Goal: Information Seeking & Learning: Learn about a topic

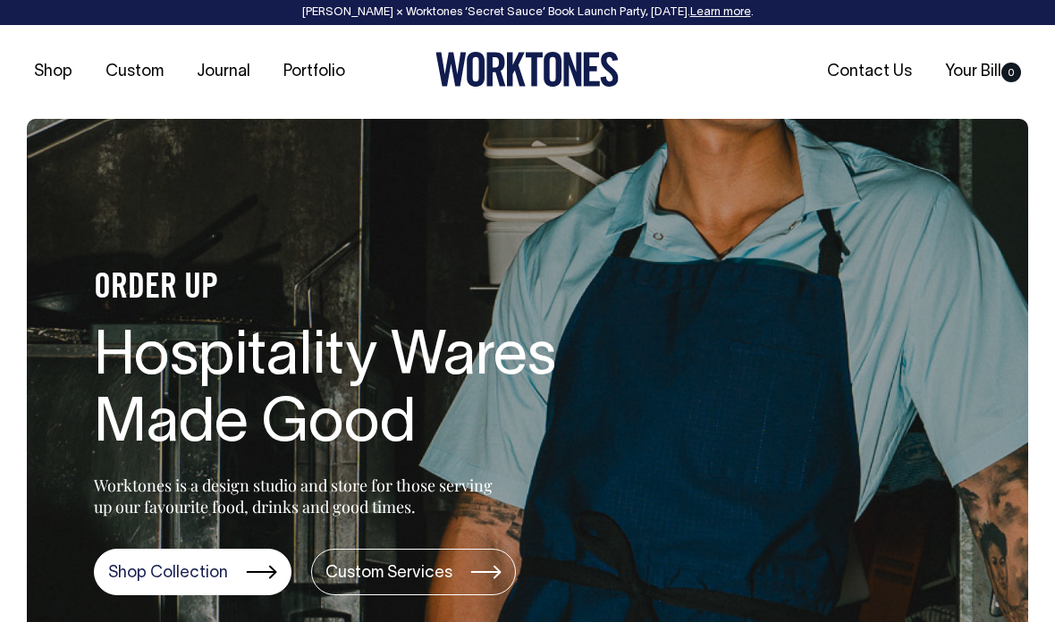
click at [46, 49] on div "Shop Custom Journal Portfolio Contact Us Your Bill 0" at bounding box center [527, 72] width 1055 height 94
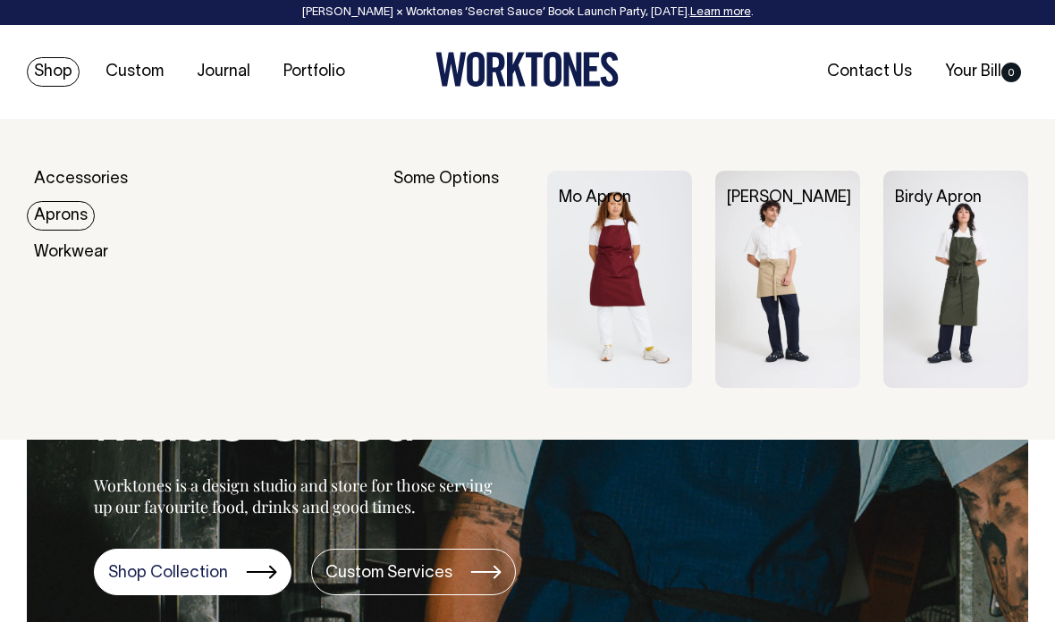
click at [957, 263] on img at bounding box center [955, 279] width 145 height 217
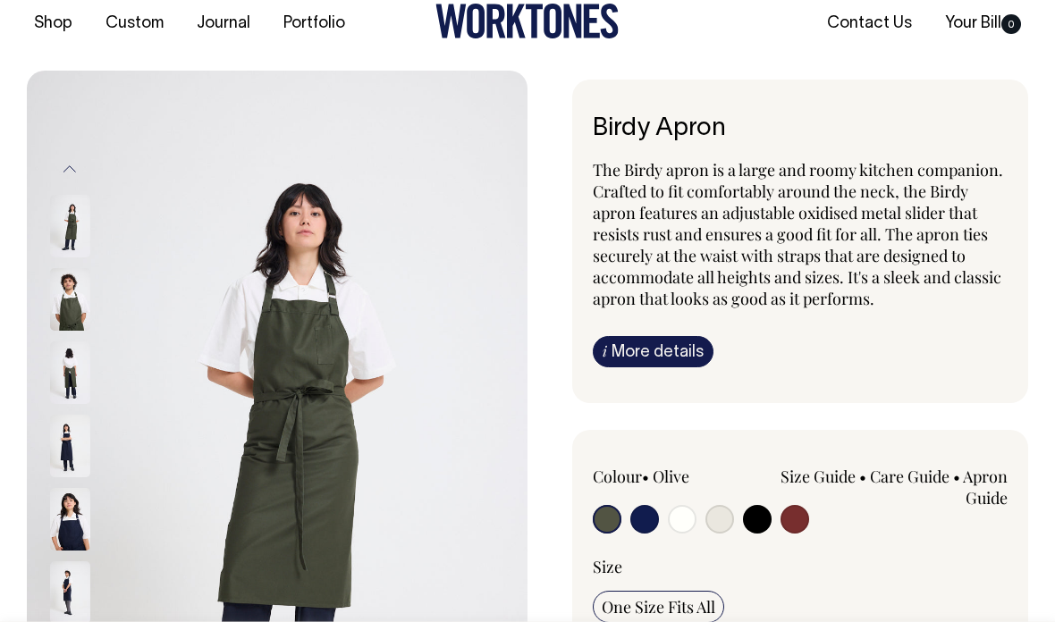
scroll to position [45, 0]
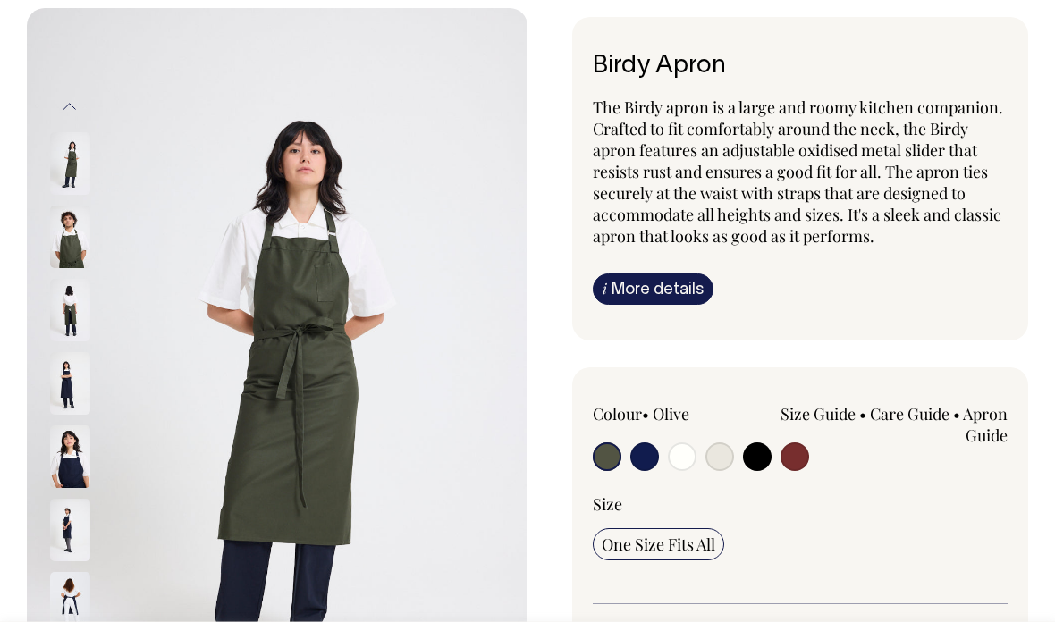
click at [727, 459] on input "radio" at bounding box center [719, 457] width 29 height 29
radio input "true"
select select "Natural"
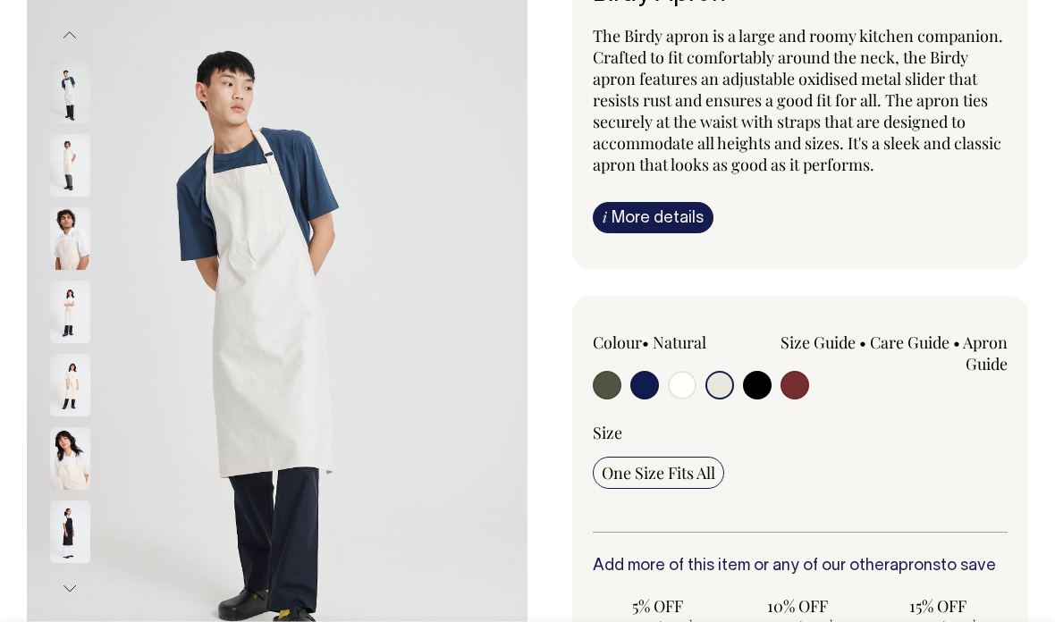
click at [685, 378] on input "radio" at bounding box center [682, 385] width 29 height 29
radio input "true"
select select "Off-White"
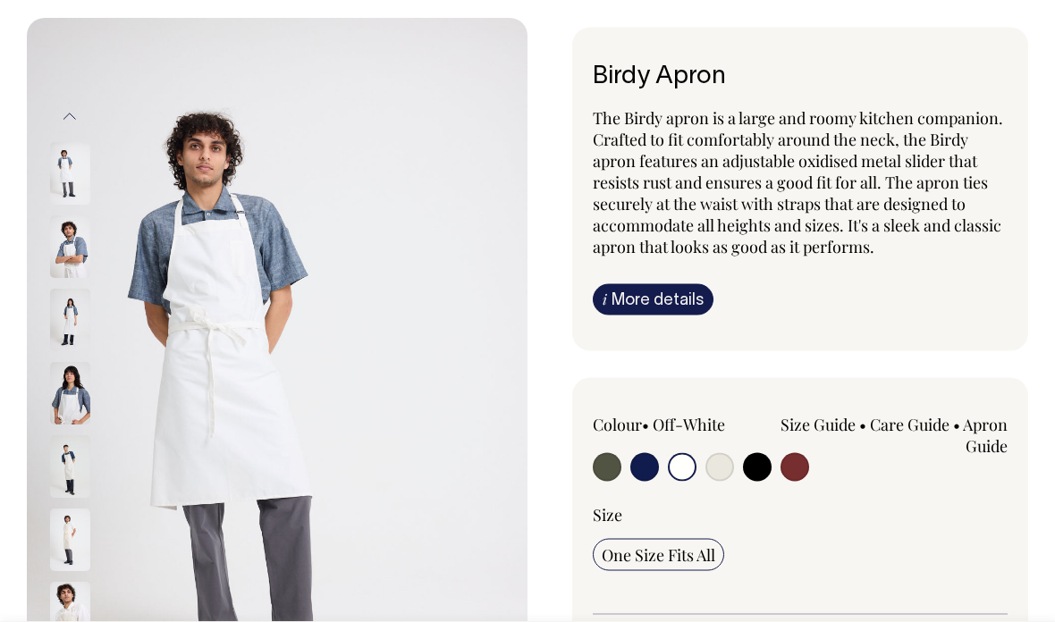
scroll to position [97, 0]
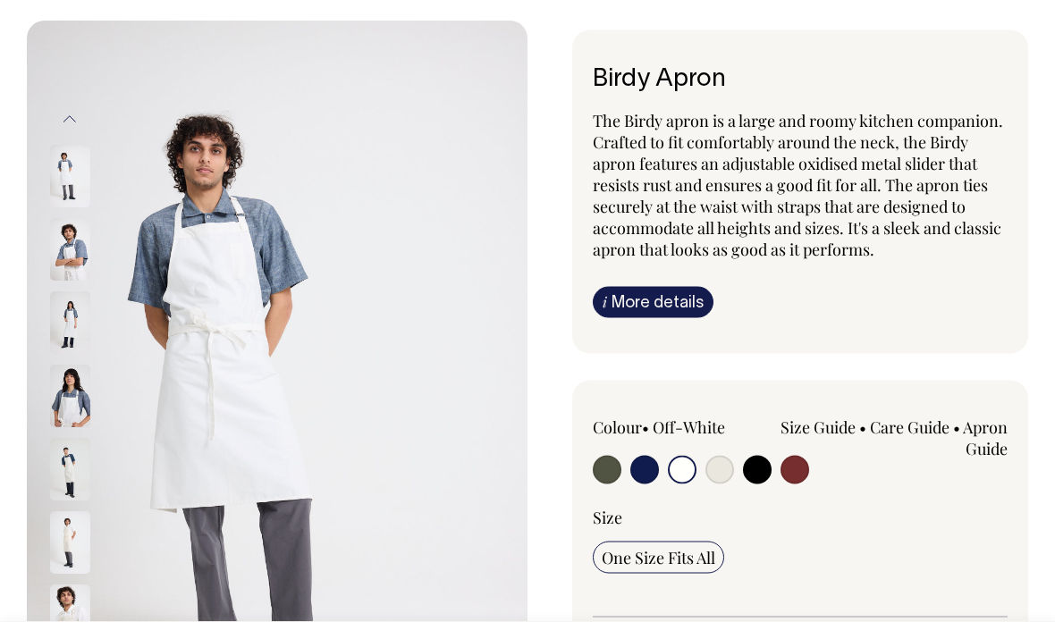
click at [792, 464] on input "radio" at bounding box center [794, 470] width 29 height 29
radio input "true"
select select "Burgundy"
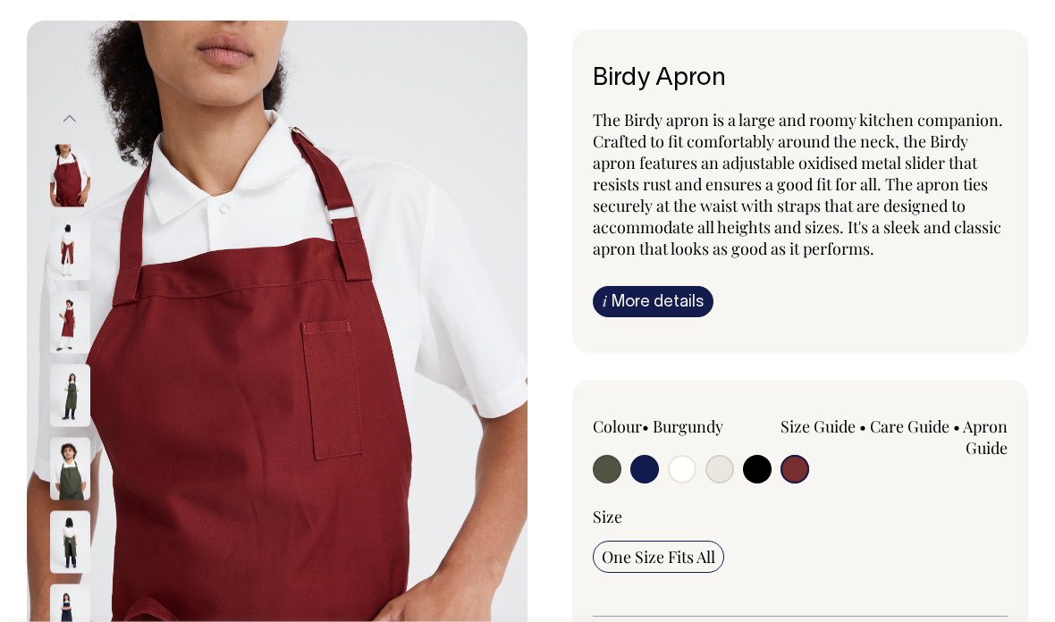
click at [750, 468] on input "radio" at bounding box center [757, 469] width 29 height 29
radio input "true"
select select "Black"
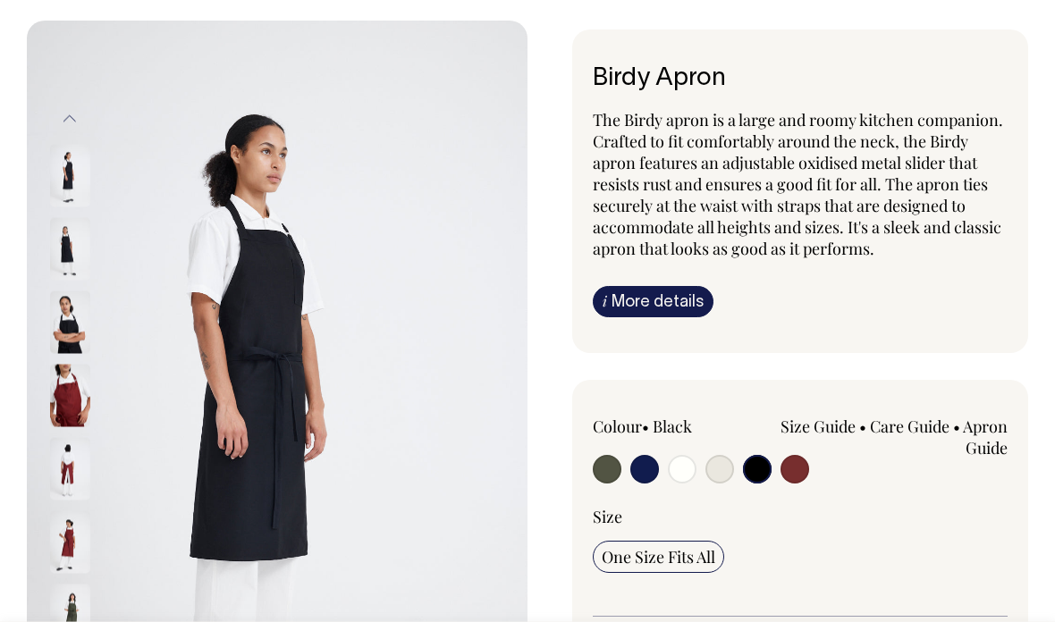
click at [718, 472] on input "radio" at bounding box center [719, 469] width 29 height 29
radio input "true"
select select "Natural"
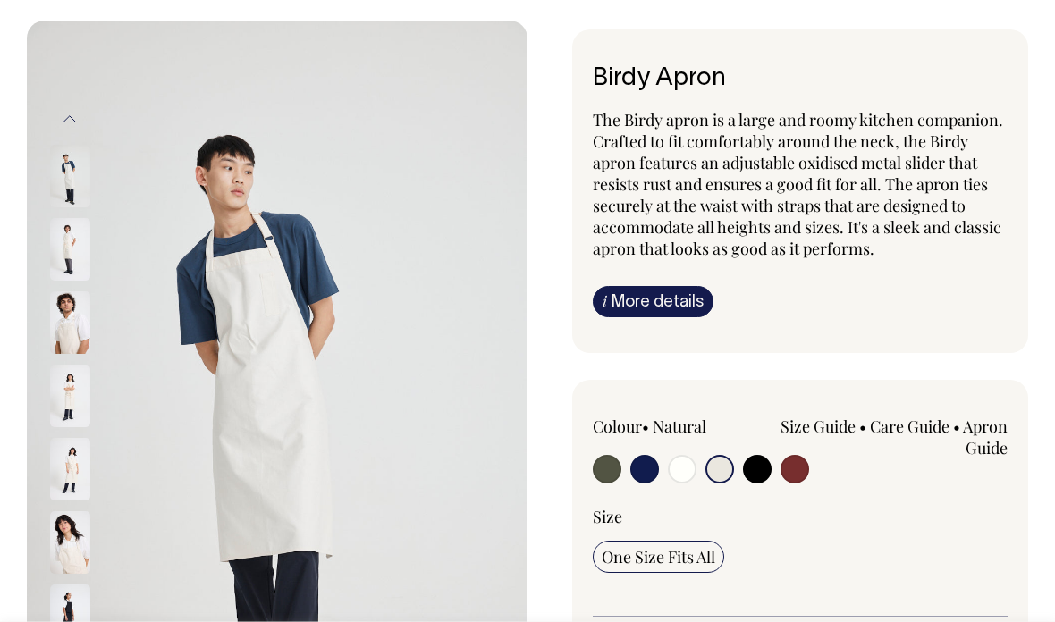
click at [679, 464] on input "radio" at bounding box center [682, 469] width 29 height 29
radio input "true"
select select "Off-White"
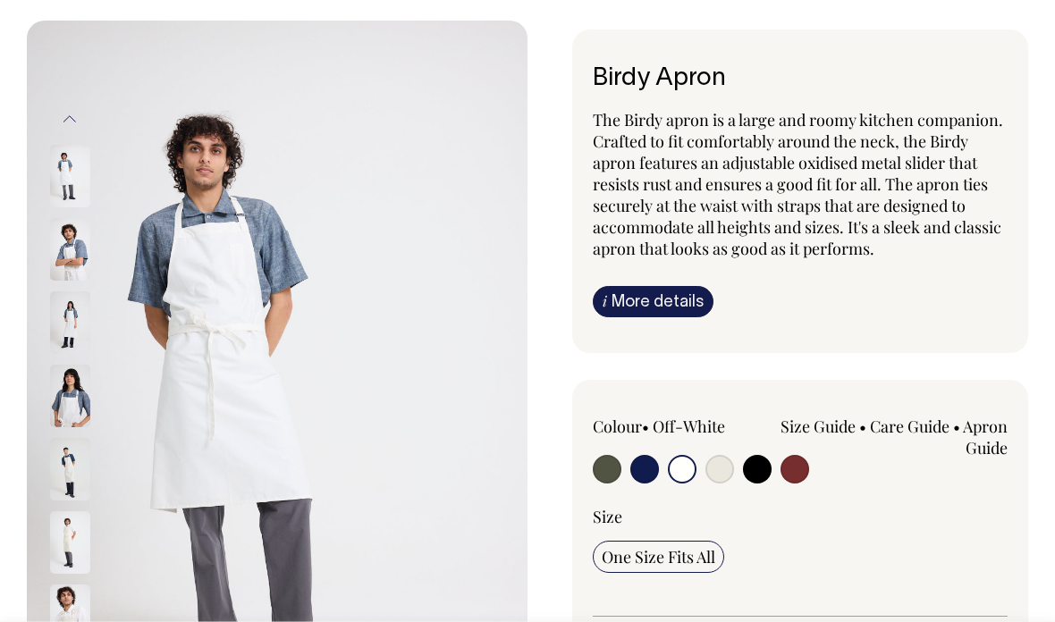
click at [639, 458] on input "radio" at bounding box center [644, 469] width 29 height 29
radio input "true"
select select "Dark Navy"
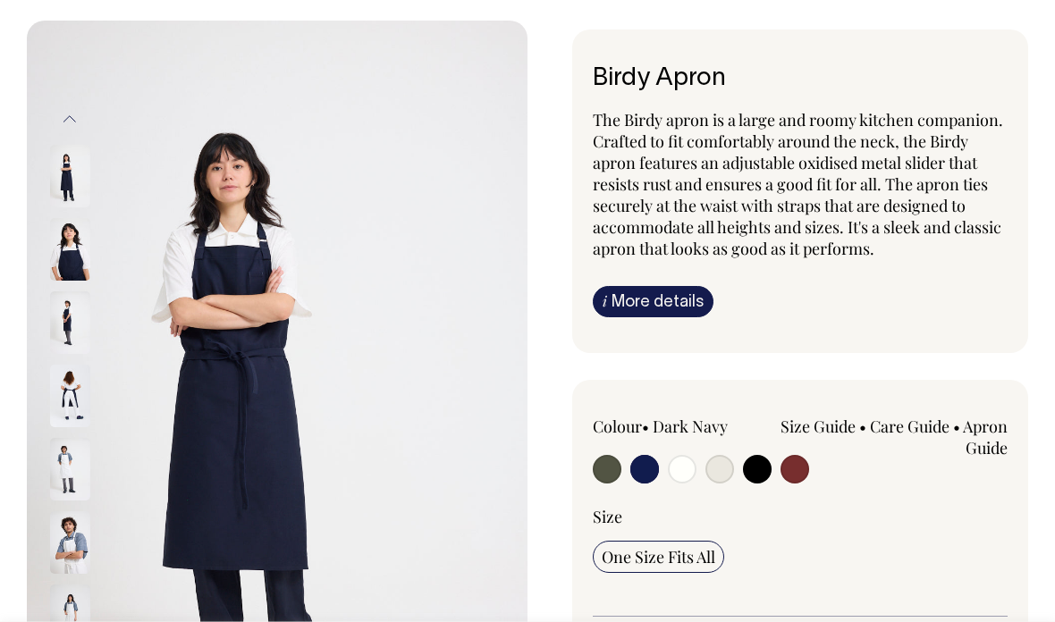
click at [596, 464] on input "radio" at bounding box center [607, 469] width 29 height 29
radio input "true"
select select "Olive"
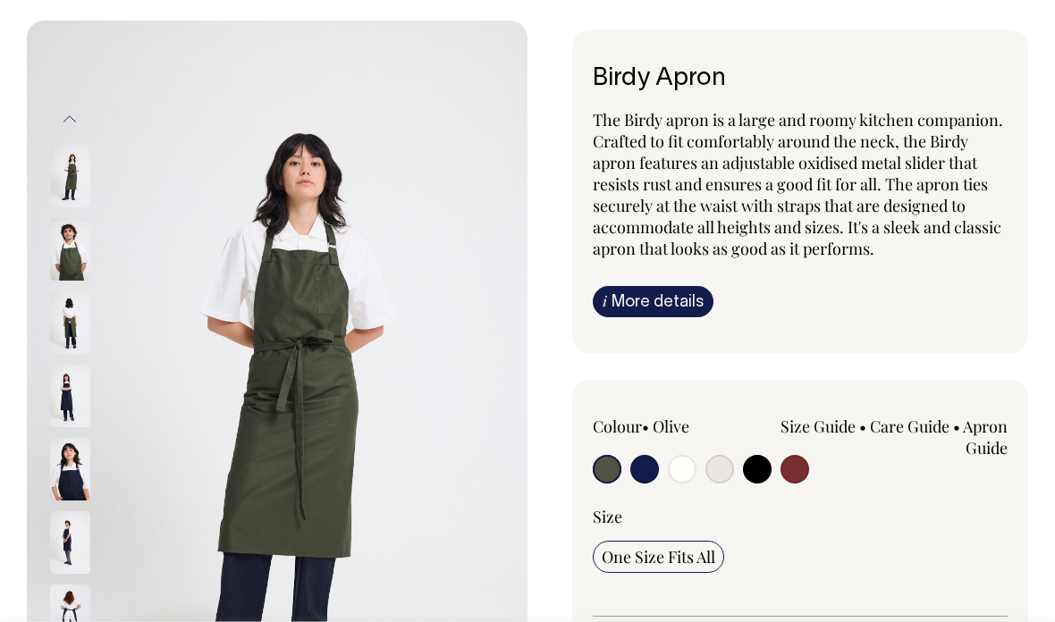
click at [719, 468] on input "radio" at bounding box center [719, 469] width 29 height 29
radio input "true"
select select "Natural"
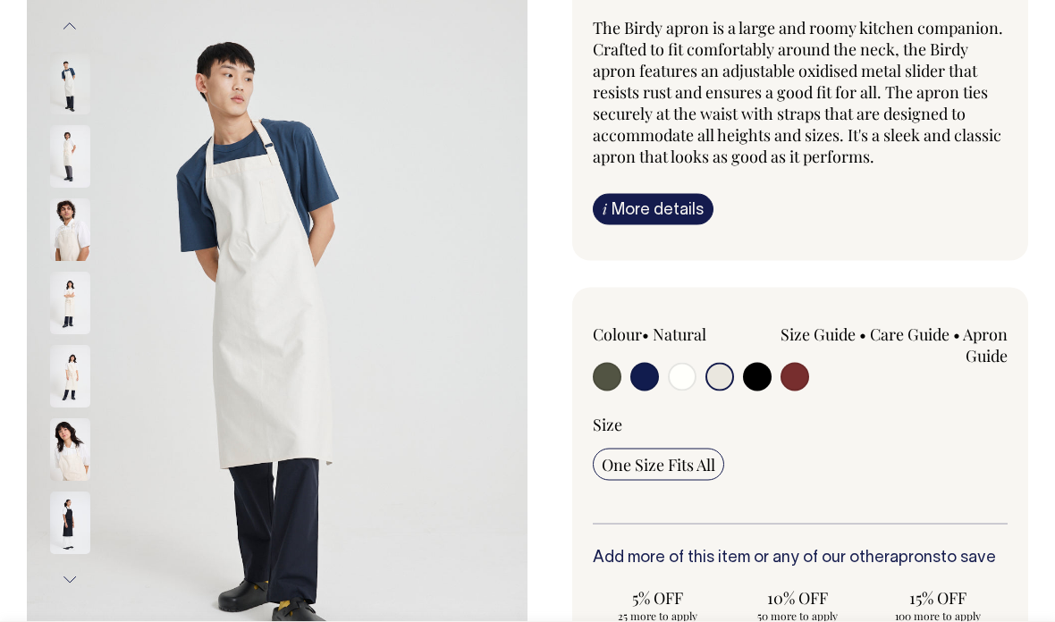
scroll to position [191, 0]
click at [60, 215] on img at bounding box center [70, 229] width 40 height 63
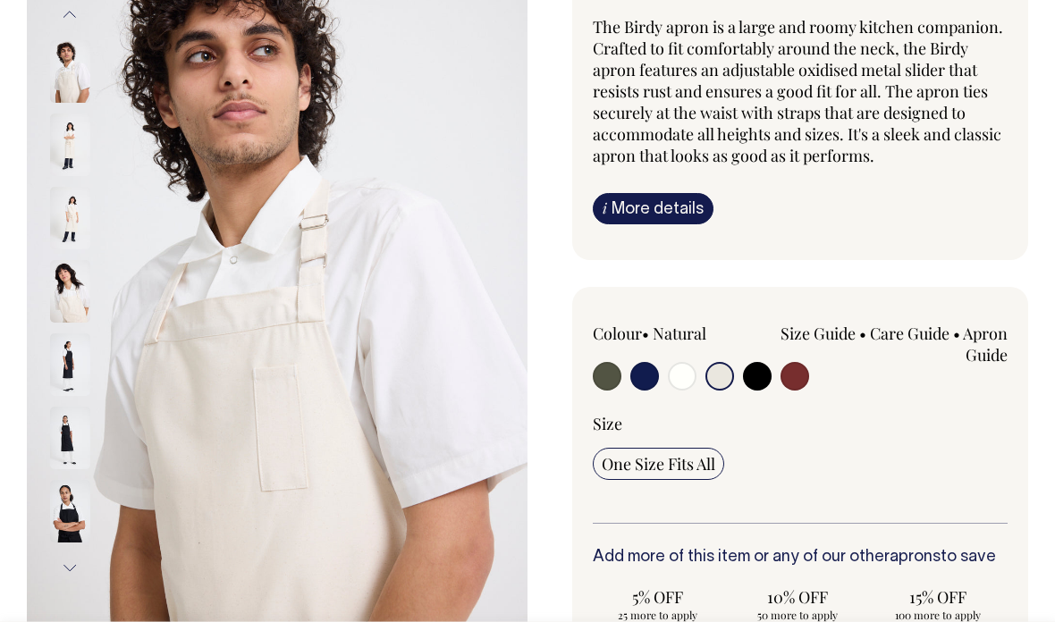
click at [62, 286] on img at bounding box center [70, 291] width 40 height 63
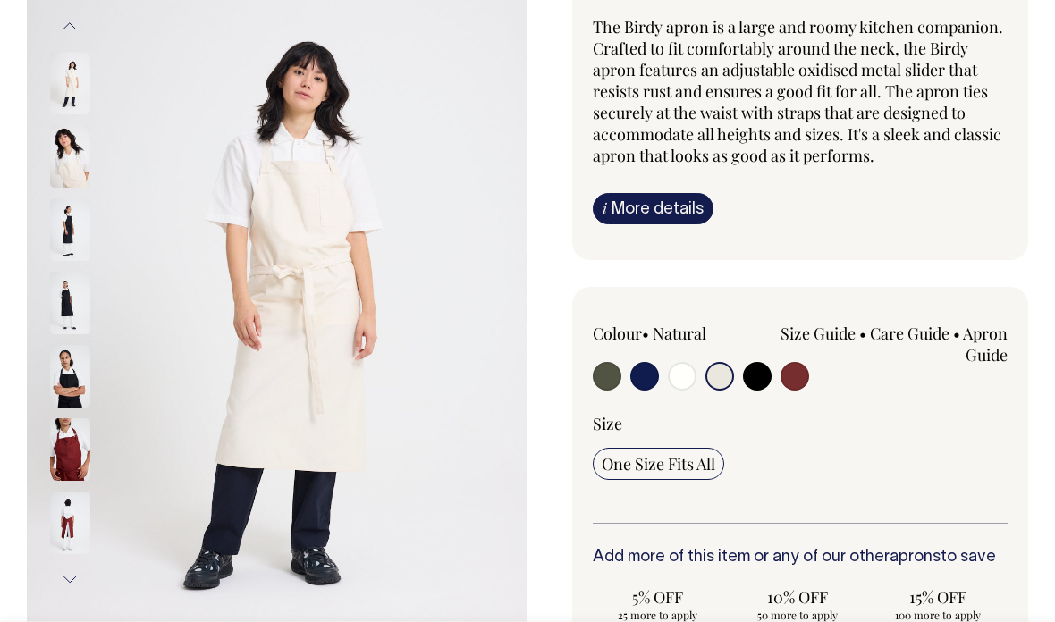
click at [62, 85] on img at bounding box center [70, 83] width 40 height 63
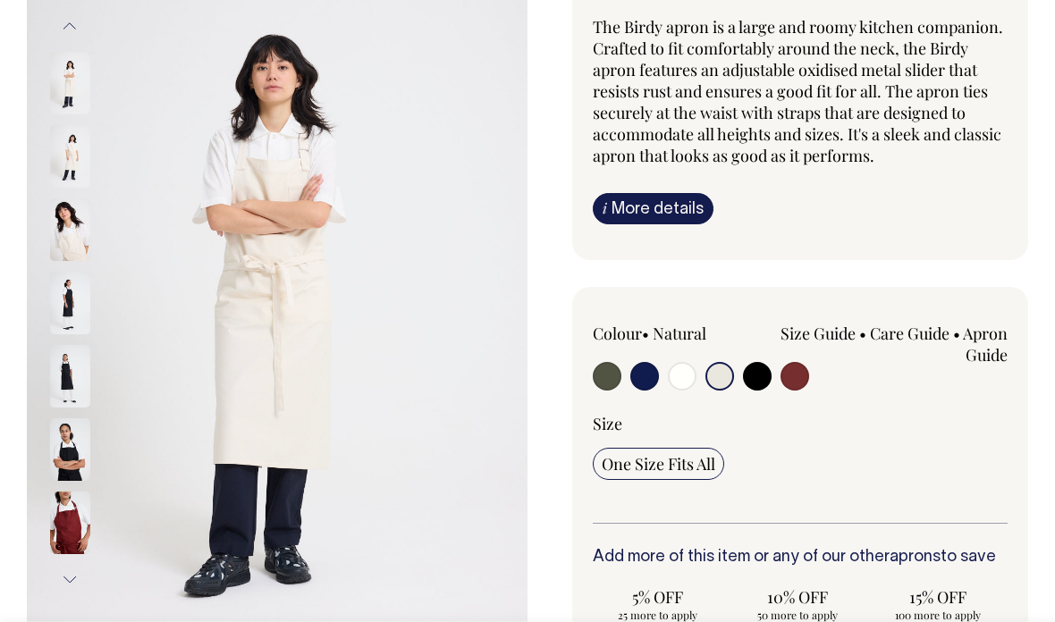
click at [65, 137] on img at bounding box center [70, 156] width 40 height 63
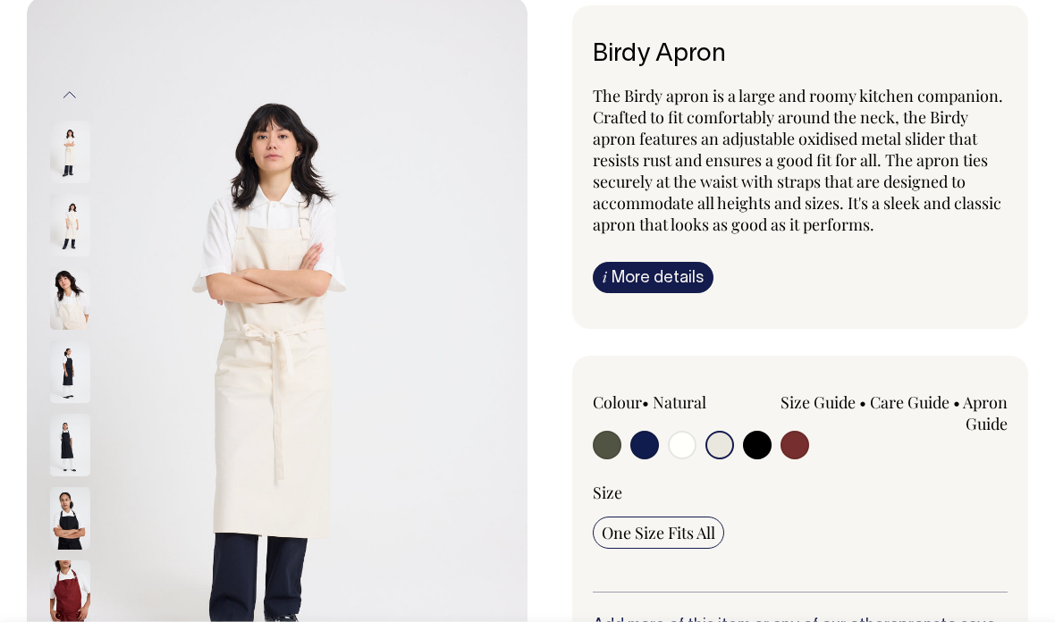
scroll to position [0, 0]
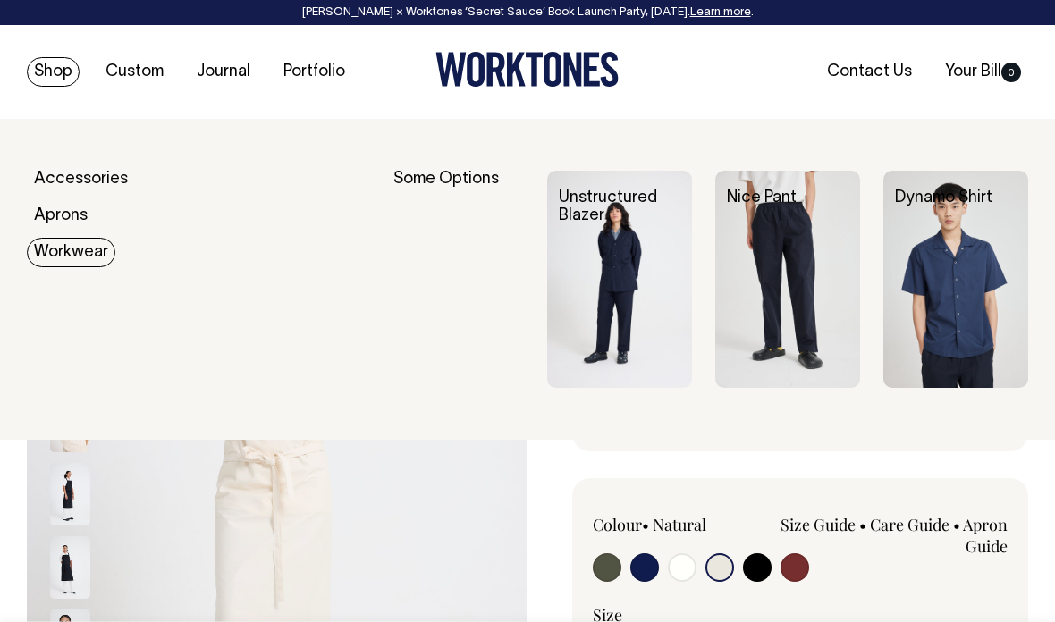
click at [805, 248] on img at bounding box center [787, 279] width 145 height 217
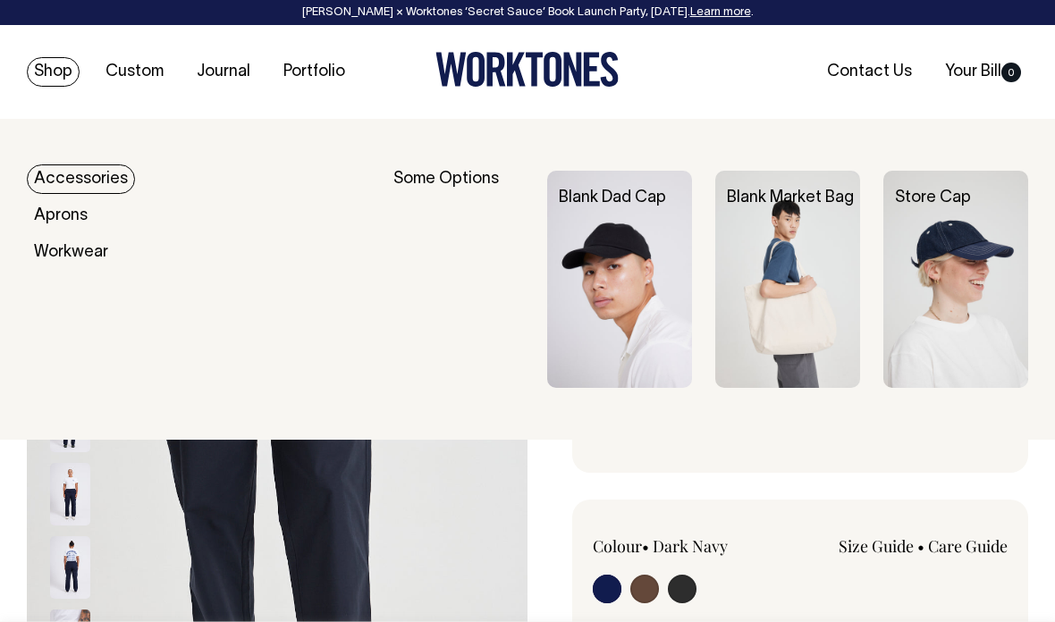
click at [949, 181] on div "Store Cap" at bounding box center [967, 198] width 168 height 55
click at [941, 204] on link "Store Cap" at bounding box center [933, 197] width 76 height 15
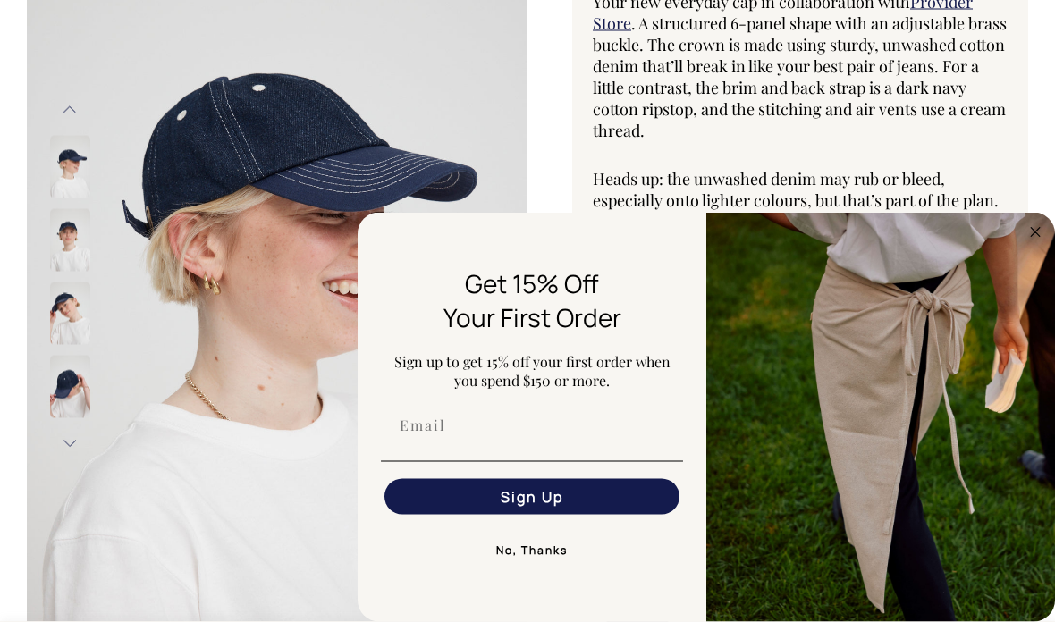
scroll to position [217, 0]
click at [535, 569] on button "No, Thanks" at bounding box center [532, 551] width 302 height 36
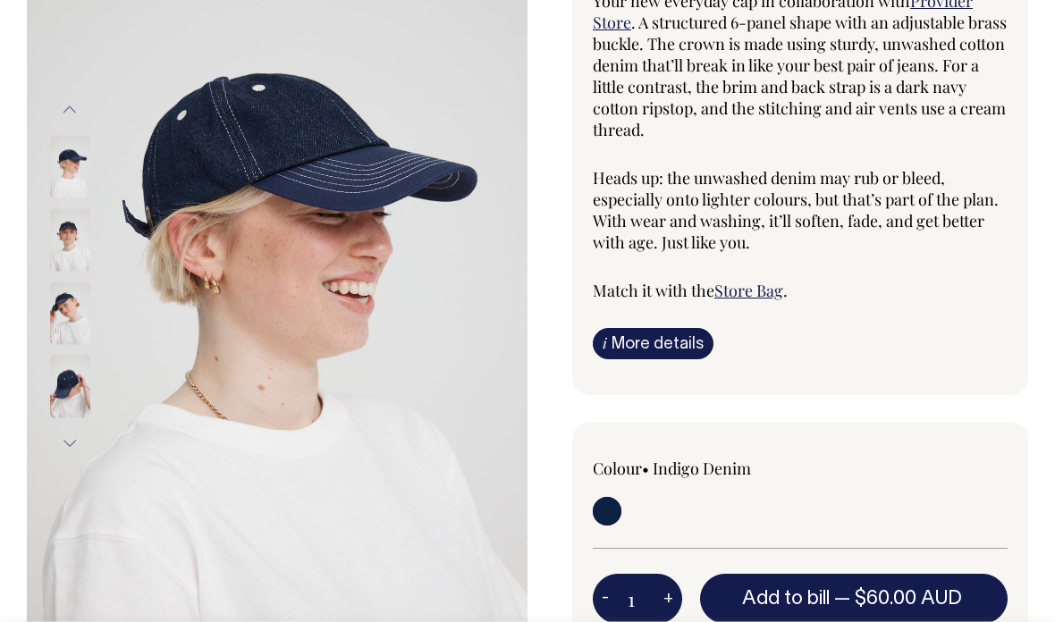
click at [52, 240] on img at bounding box center [70, 240] width 40 height 63
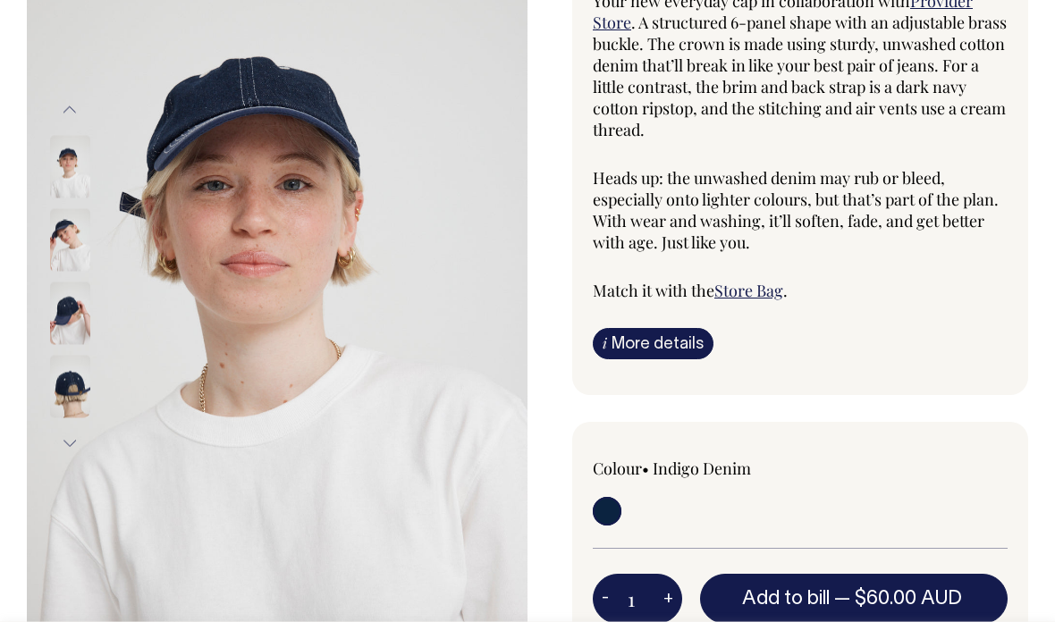
click at [59, 309] on img at bounding box center [70, 314] width 40 height 63
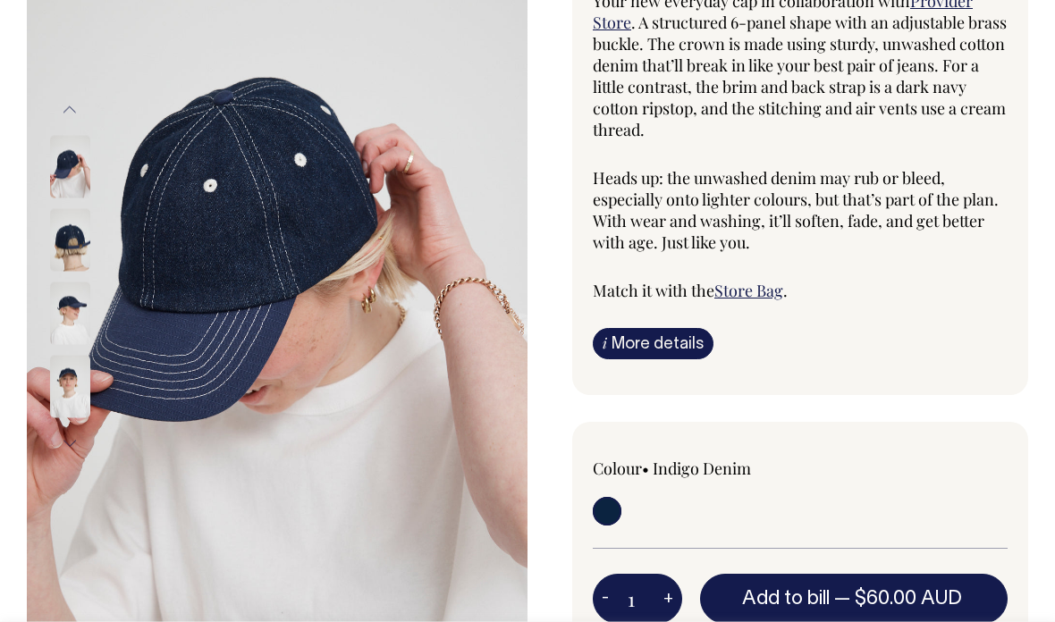
click at [66, 310] on img at bounding box center [70, 314] width 40 height 63
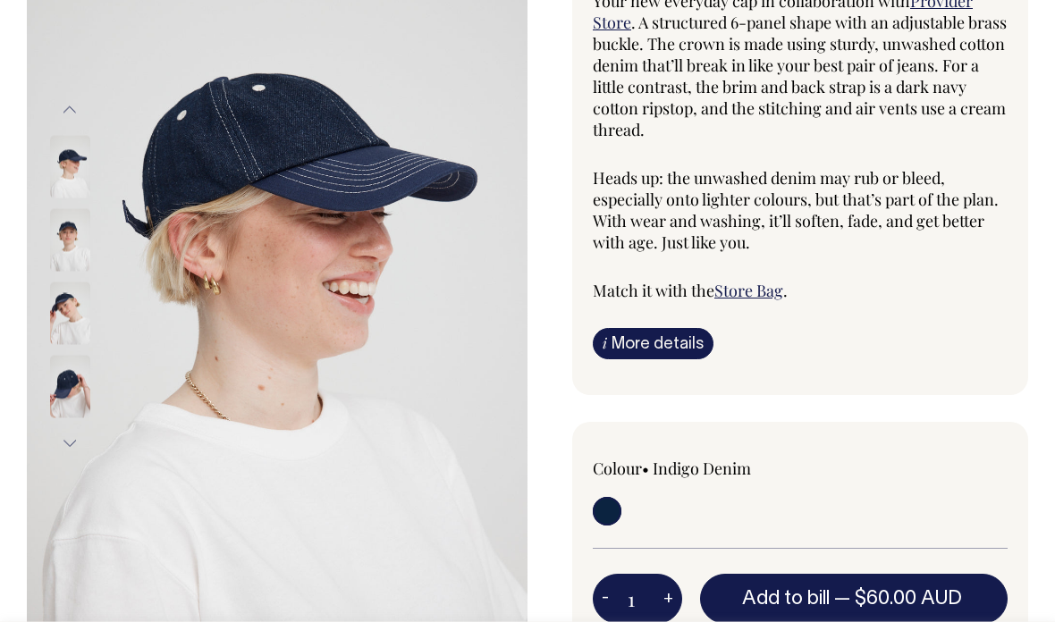
click at [58, 384] on img at bounding box center [70, 387] width 40 height 63
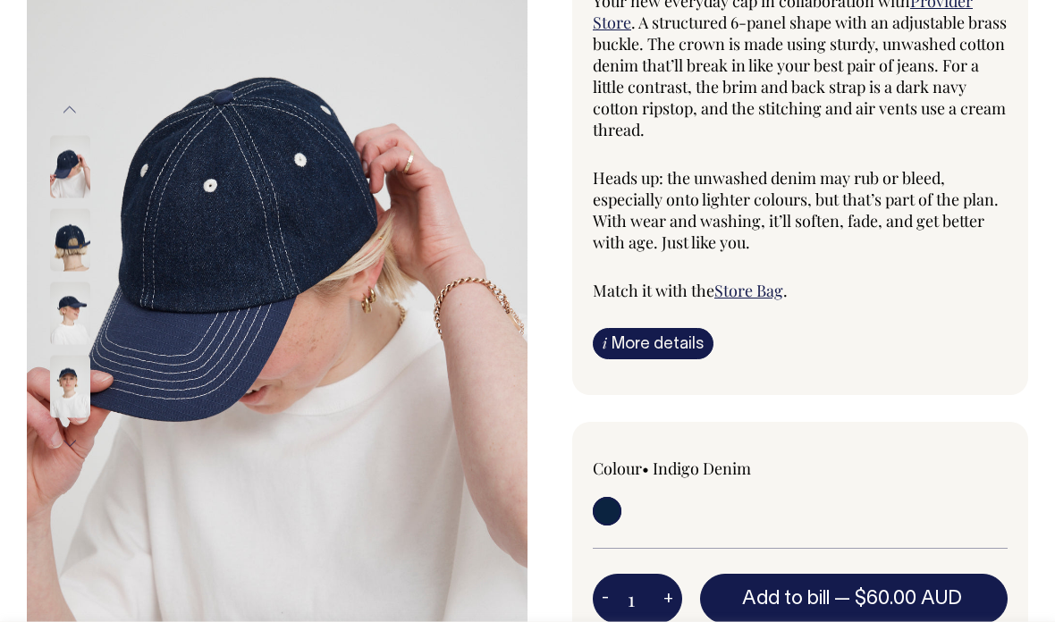
click at [69, 246] on img at bounding box center [70, 240] width 40 height 63
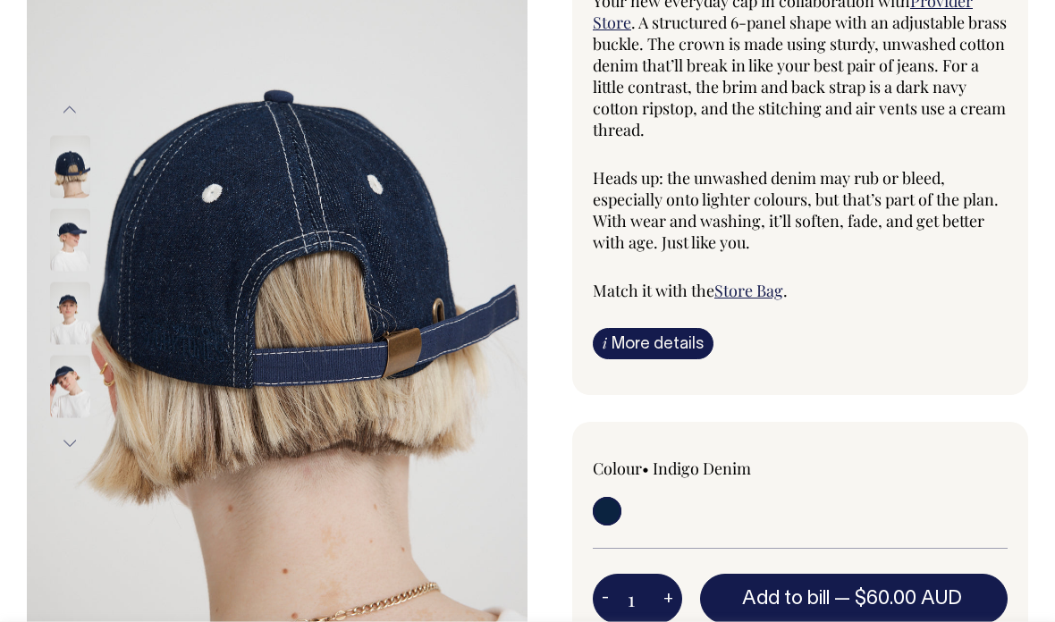
click at [53, 164] on img at bounding box center [70, 167] width 40 height 63
click at [64, 239] on img at bounding box center [70, 240] width 40 height 63
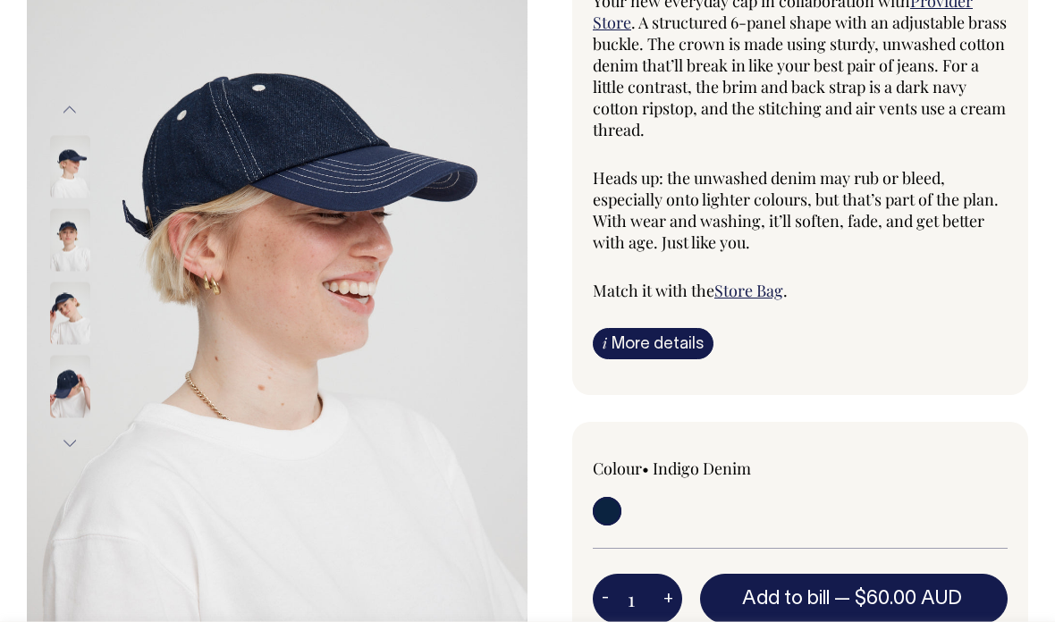
click at [65, 236] on img at bounding box center [70, 240] width 40 height 63
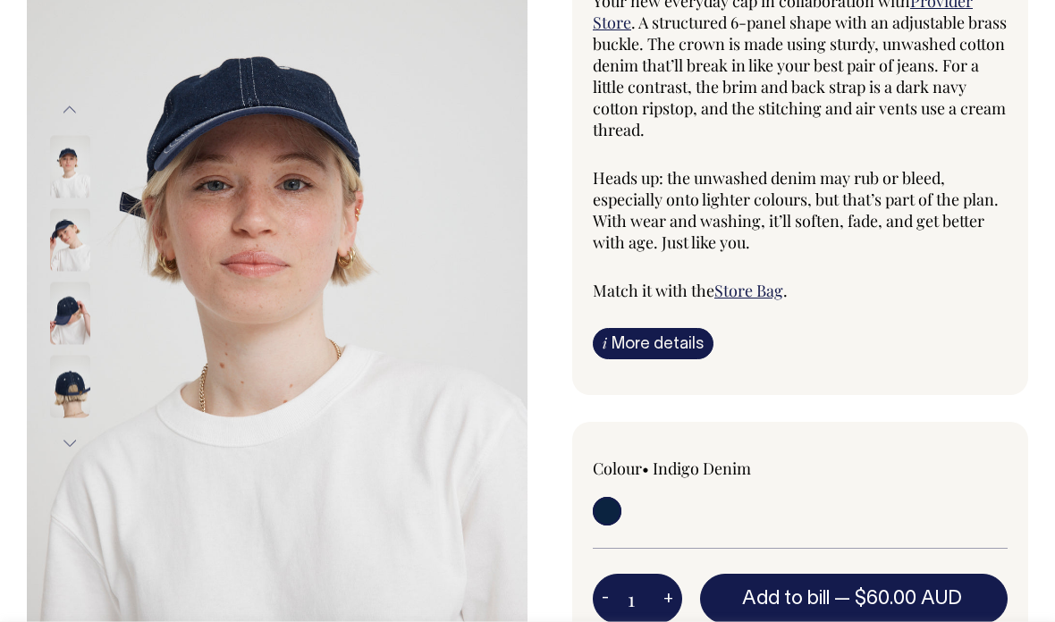
click at [57, 249] on img at bounding box center [70, 240] width 40 height 63
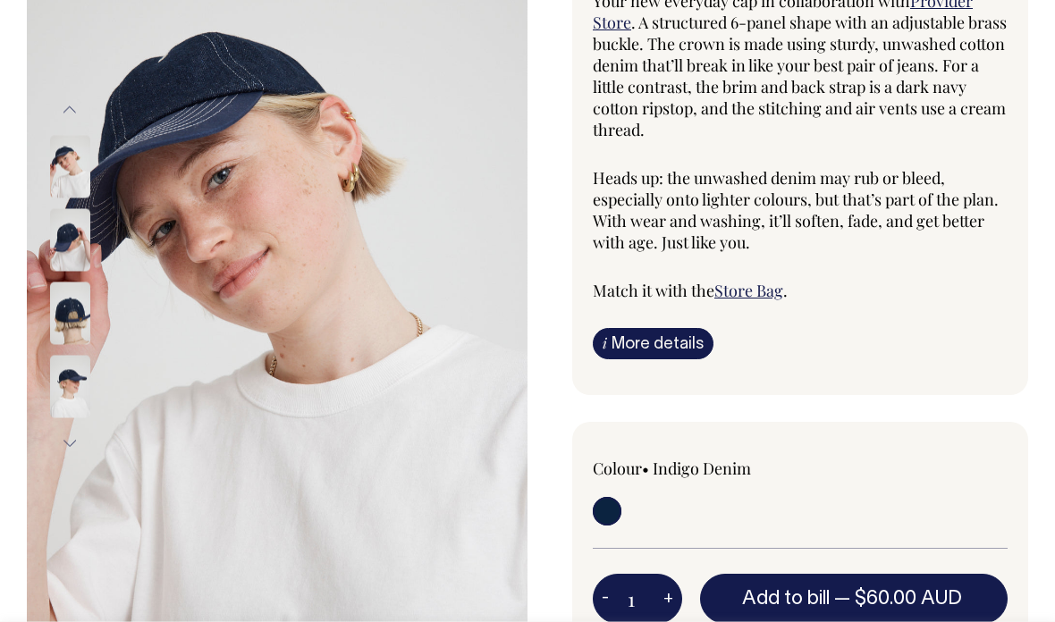
click at [57, 248] on img at bounding box center [70, 240] width 40 height 63
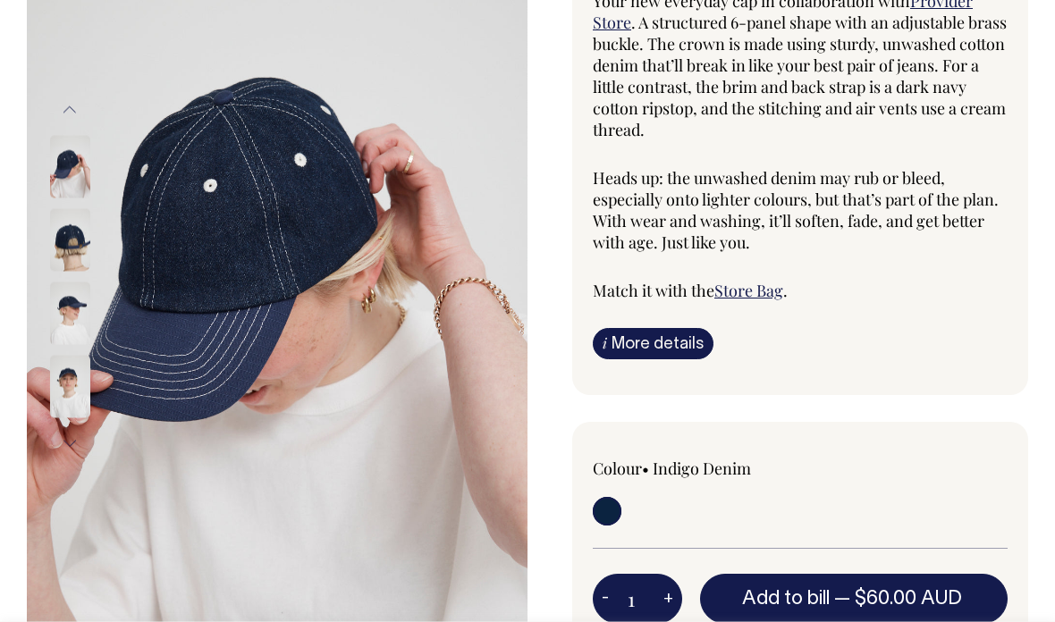
click at [68, 312] on img at bounding box center [70, 314] width 40 height 63
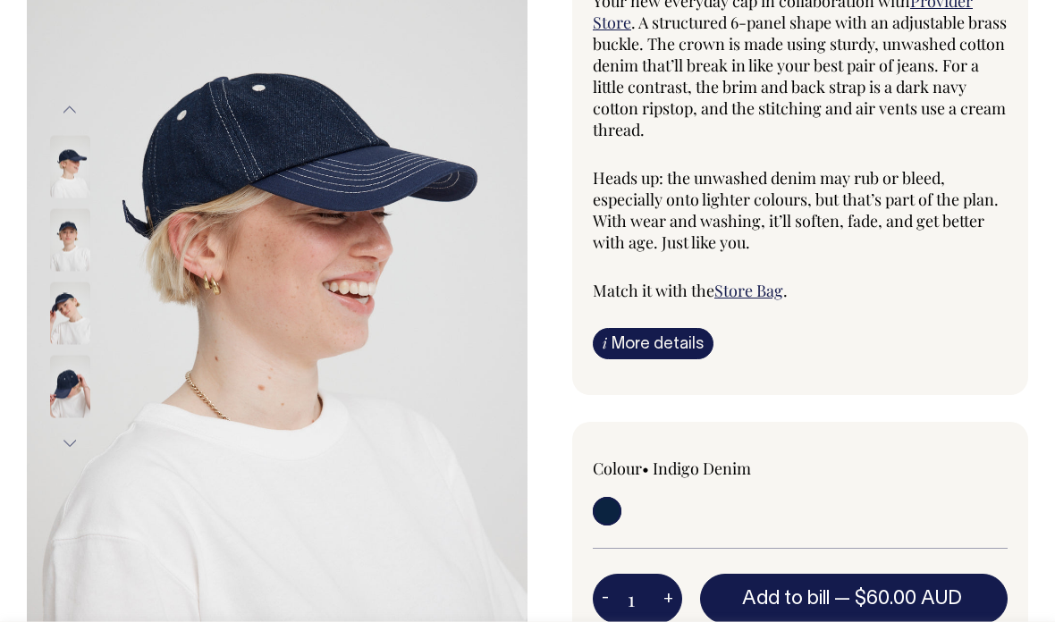
click at [75, 247] on img at bounding box center [70, 240] width 40 height 63
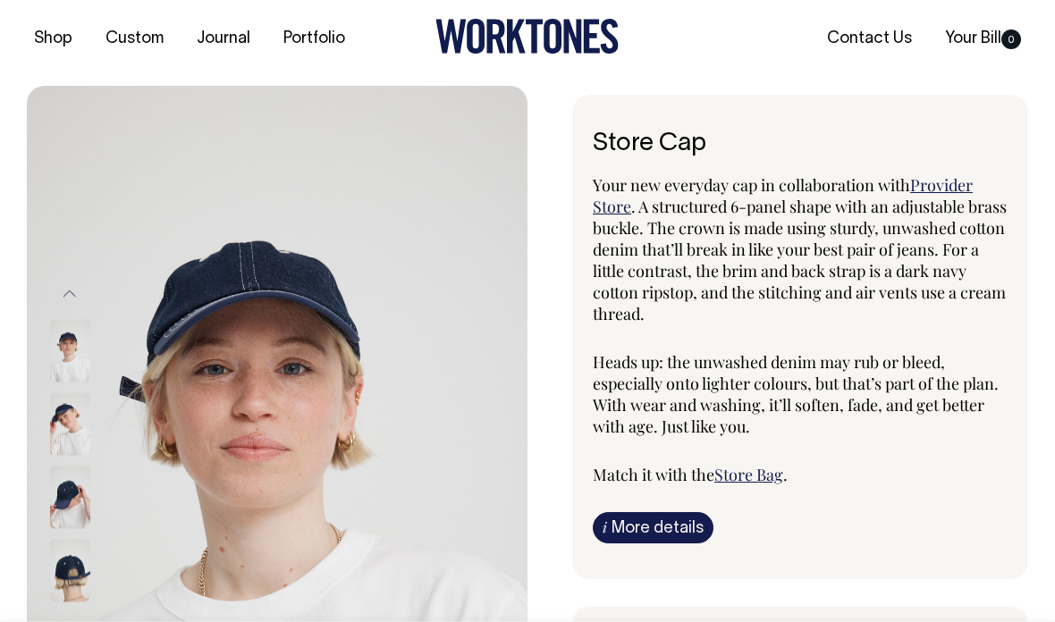
scroll to position [0, 0]
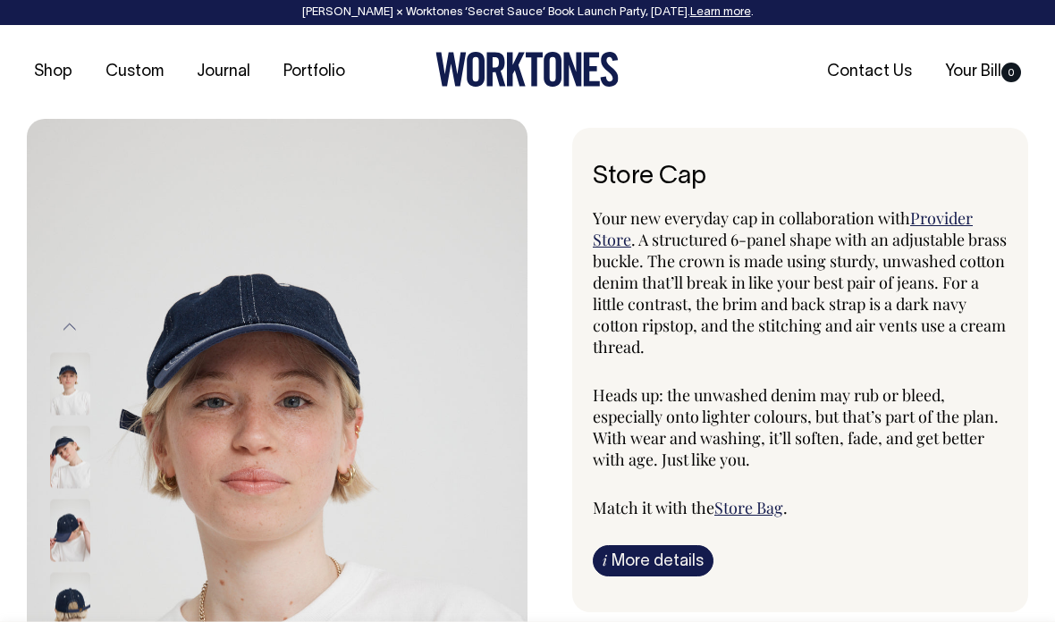
click at [71, 348] on div at bounding box center [93, 384] width 89 height 73
click at [72, 389] on img at bounding box center [70, 384] width 40 height 63
click at [61, 379] on img at bounding box center [70, 384] width 40 height 63
click at [51, 455] on img at bounding box center [70, 457] width 40 height 63
